Goal: Task Accomplishment & Management: Manage account settings

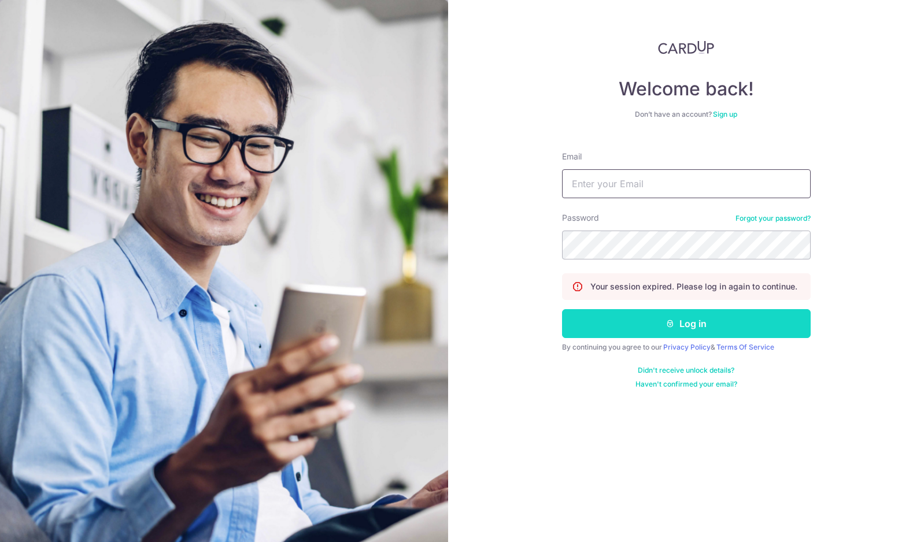
type input "[EMAIL_ADDRESS][DOMAIN_NAME]"
click at [770, 327] on button "Log in" at bounding box center [686, 323] width 249 height 29
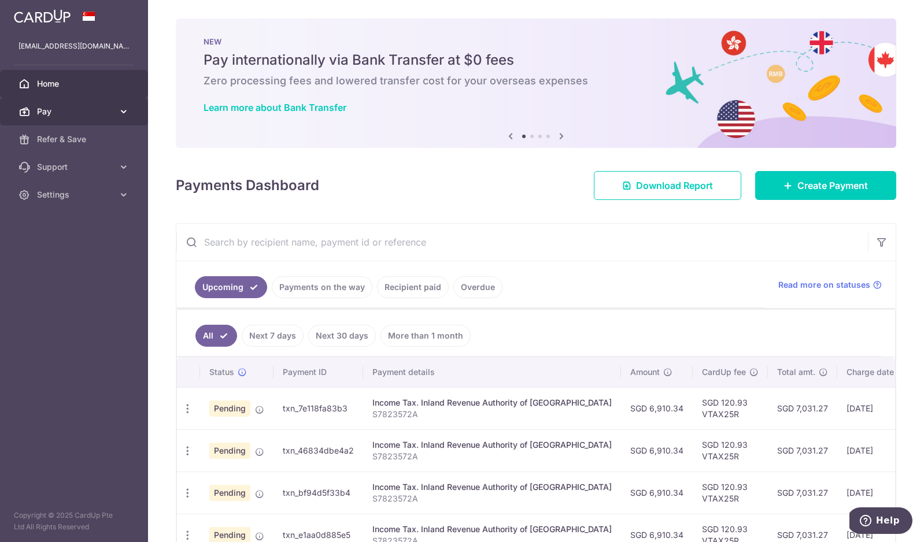
click at [43, 114] on span "Pay" at bounding box center [75, 112] width 76 height 12
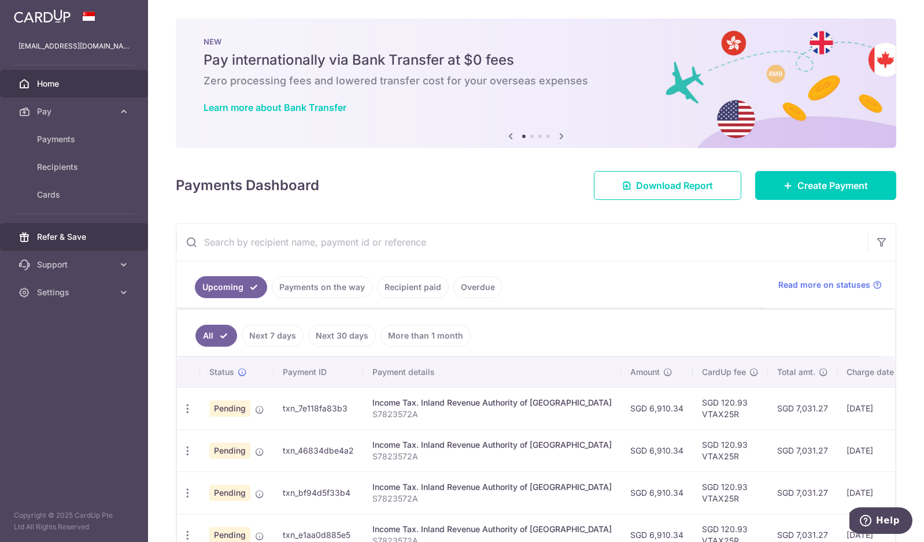
click at [56, 235] on span "Refer & Save" at bounding box center [75, 237] width 76 height 12
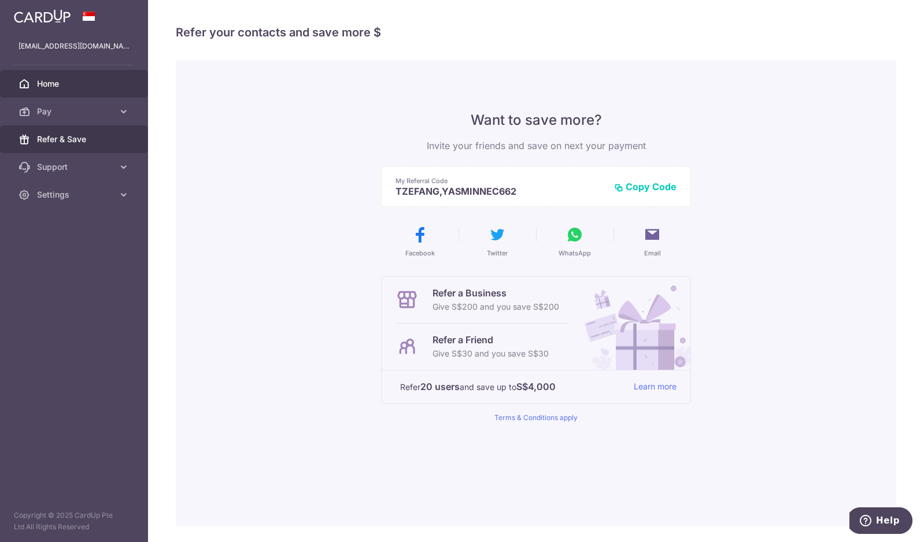
click at [51, 80] on span "Home" at bounding box center [75, 84] width 76 height 12
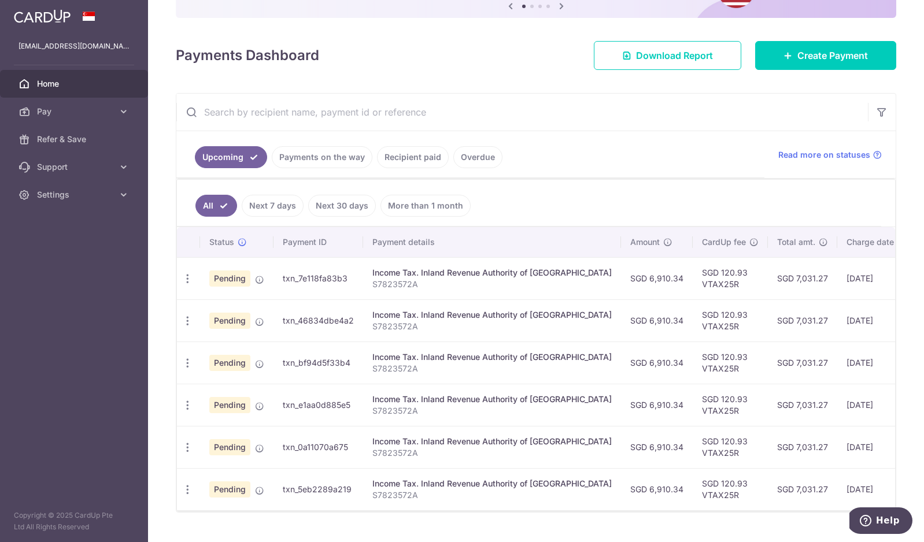
scroll to position [161, 0]
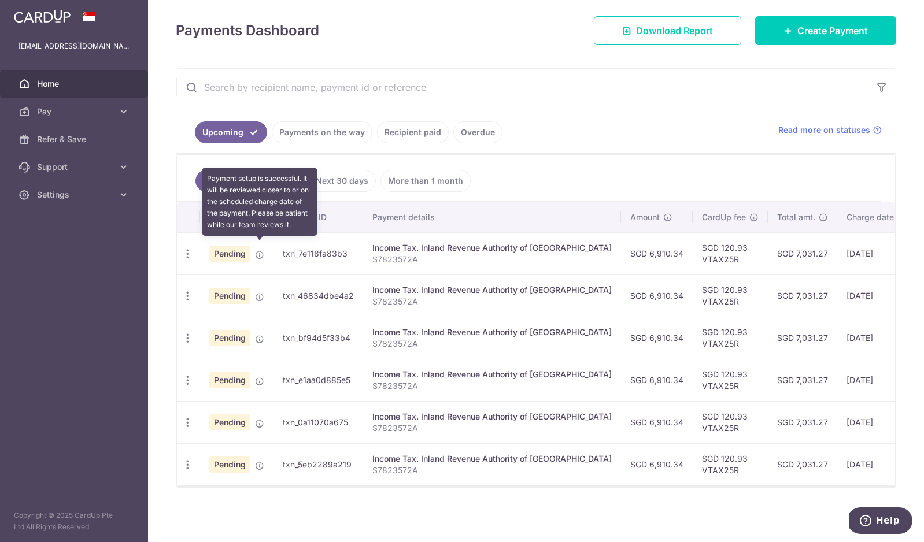
click at [260, 250] on icon at bounding box center [259, 254] width 9 height 9
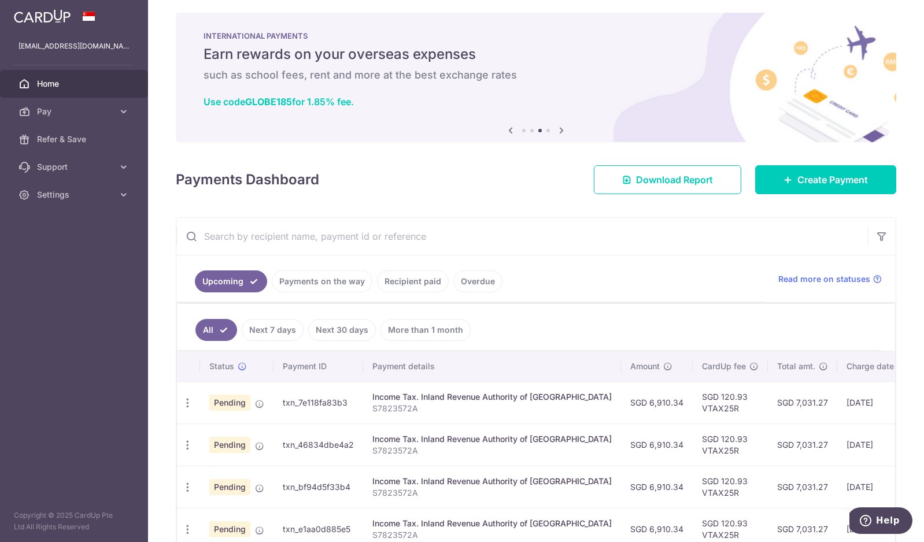
scroll to position [0, 0]
